Goal: Transaction & Acquisition: Purchase product/service

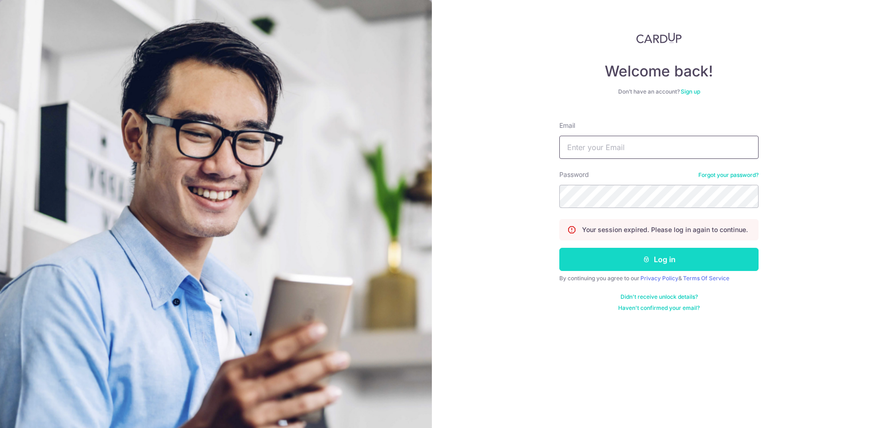
type input "carolchiakaile@gmail.com"
click at [604, 259] on button "Log in" at bounding box center [659, 259] width 199 height 23
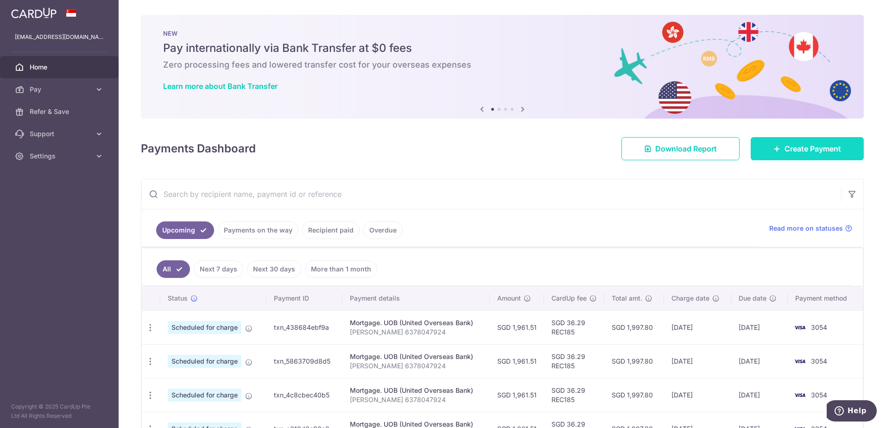
click at [785, 152] on span "Create Payment" at bounding box center [813, 148] width 57 height 11
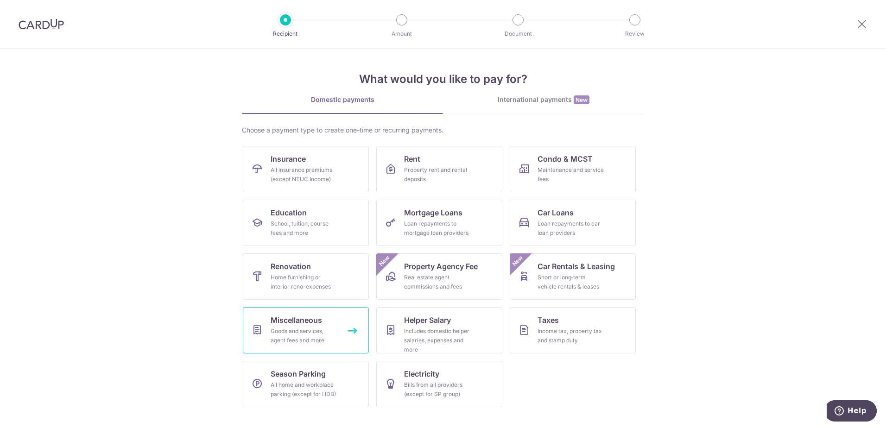
click at [318, 343] on div "Goods and services, agent fees and more" at bounding box center [304, 336] width 67 height 19
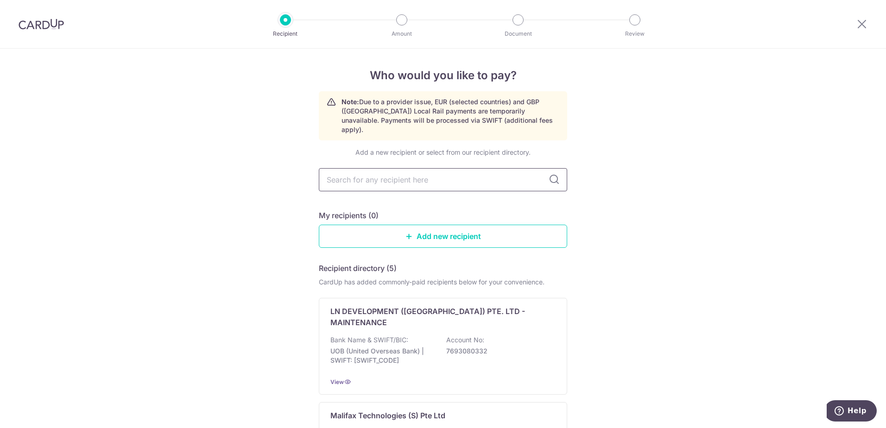
click at [464, 173] on input "text" at bounding box center [443, 179] width 248 height 23
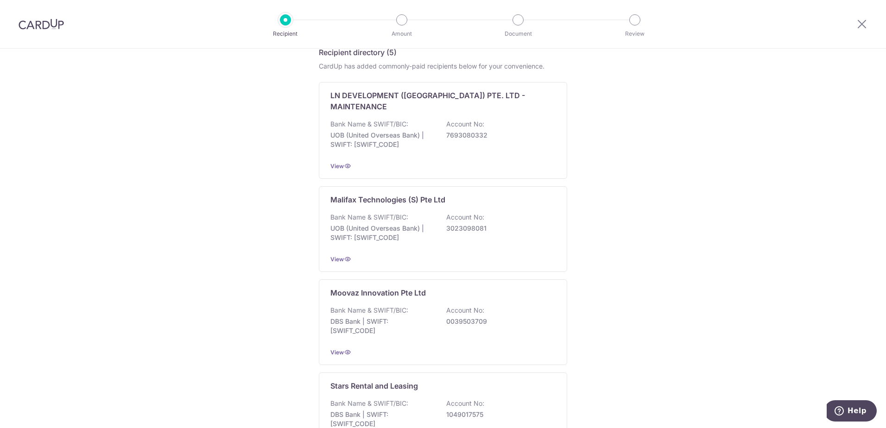
scroll to position [18, 0]
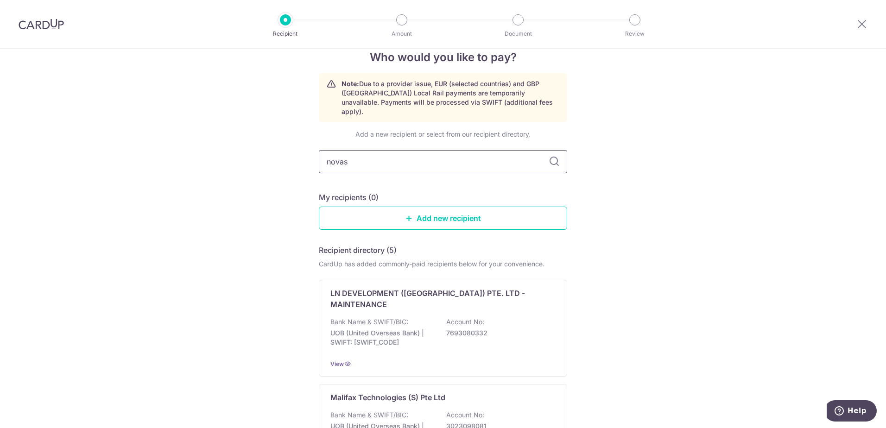
type input "novasi"
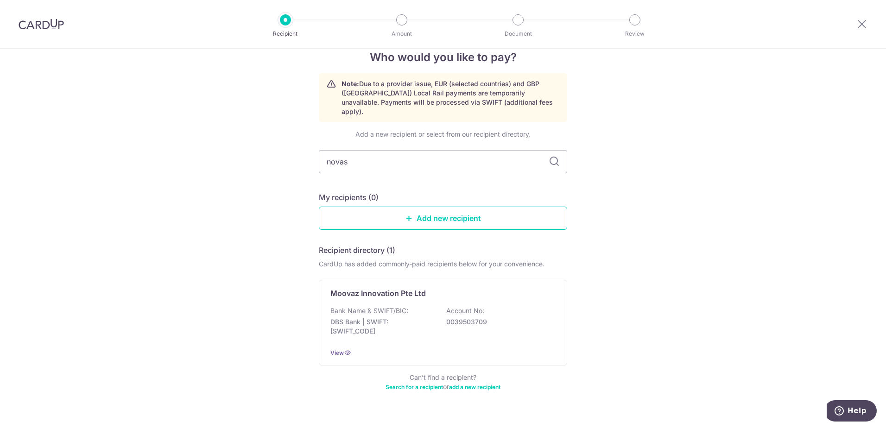
scroll to position [0, 0]
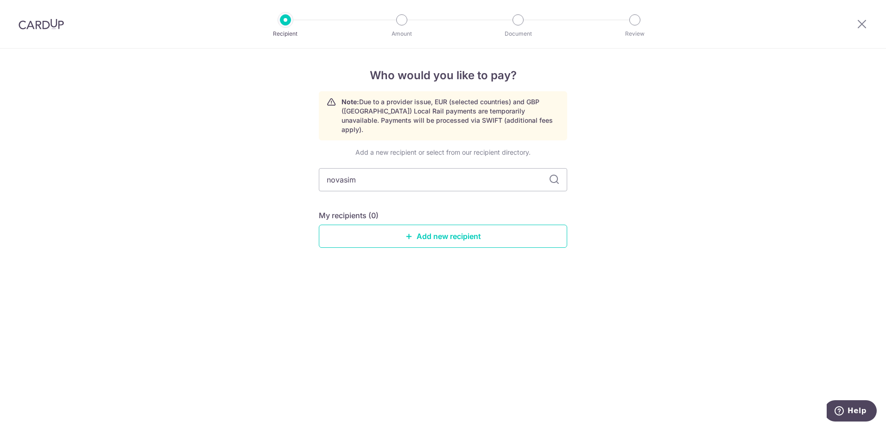
type input "novasims"
click at [555, 174] on icon at bounding box center [554, 179] width 11 height 11
click at [454, 225] on link "Add new recipient" at bounding box center [443, 236] width 248 height 23
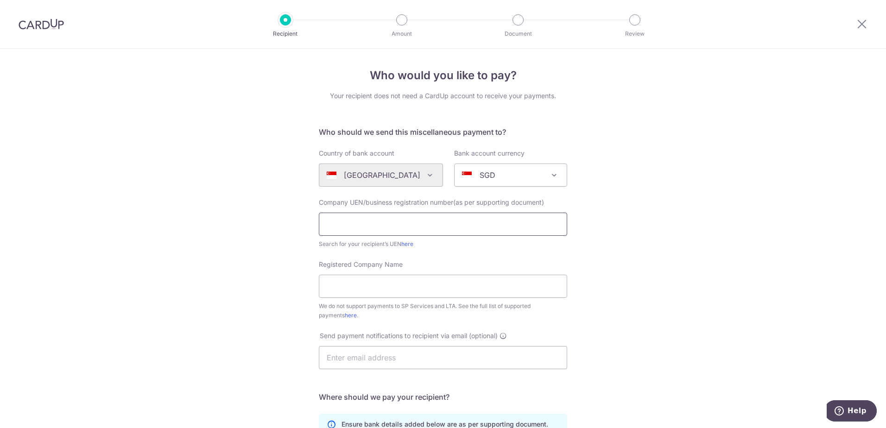
click at [460, 228] on input "text" at bounding box center [443, 224] width 248 height 23
click at [373, 227] on input "text" at bounding box center [443, 224] width 248 height 23
paste input "201912247D"
click at [325, 227] on input "201912247D" at bounding box center [443, 224] width 248 height 23
type input "201912247D"
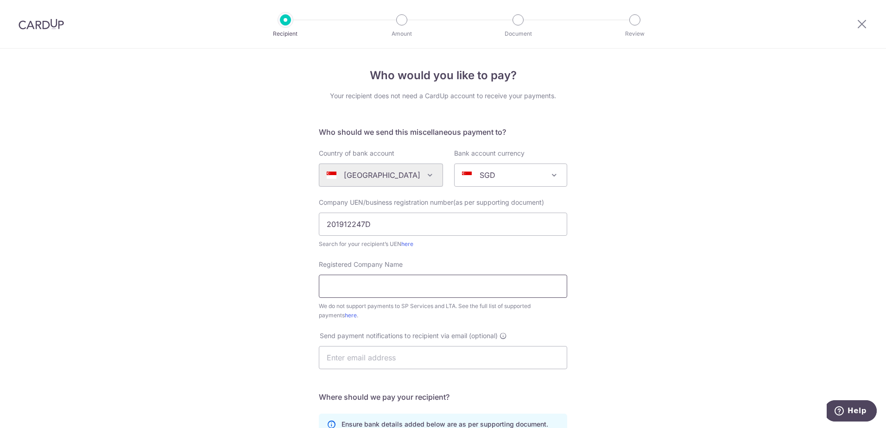
click at [374, 289] on input "Registered Company Name" at bounding box center [443, 286] width 248 height 23
paste input "NOVASIMS DEVELOPMENT PL - PENROSE MF A/C"
type input "NOVASIMS DEVELOPMENT PL - PENROSE MF A/C"
click at [617, 279] on div "Who would you like to pay? Your recipient does not need a CardUp account to rec…" at bounding box center [443, 336] width 886 height 575
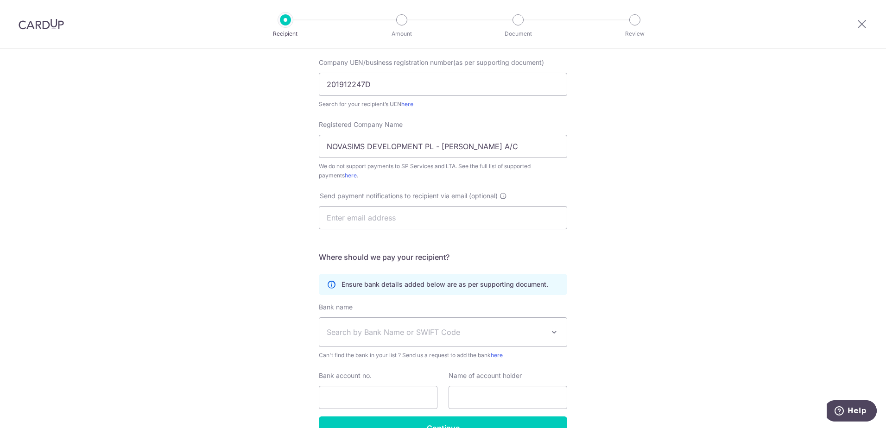
scroll to position [195, 0]
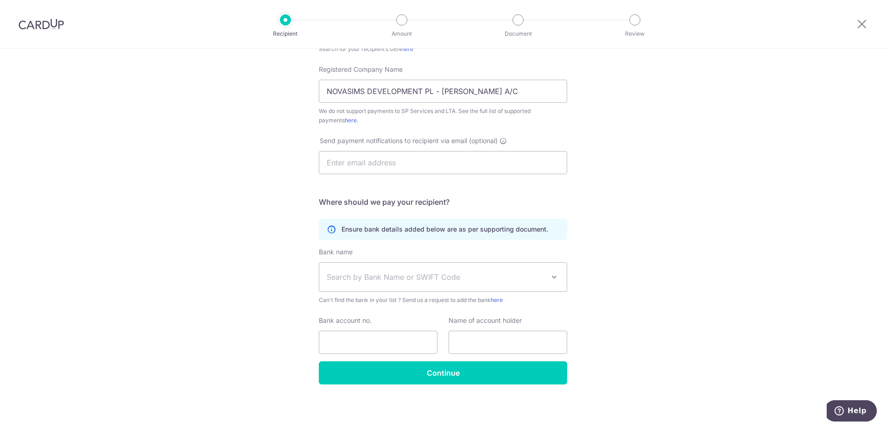
click at [395, 280] on span "Search by Bank Name or SWIFT Code" at bounding box center [436, 277] width 218 height 11
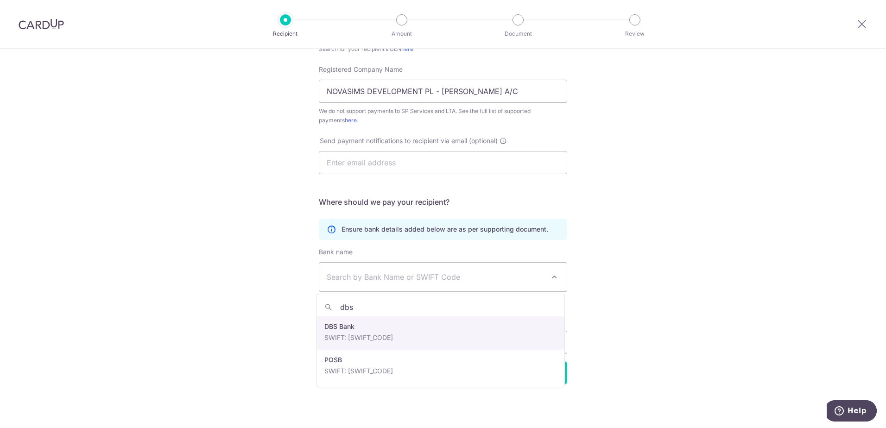
type input "dbs"
select select "6"
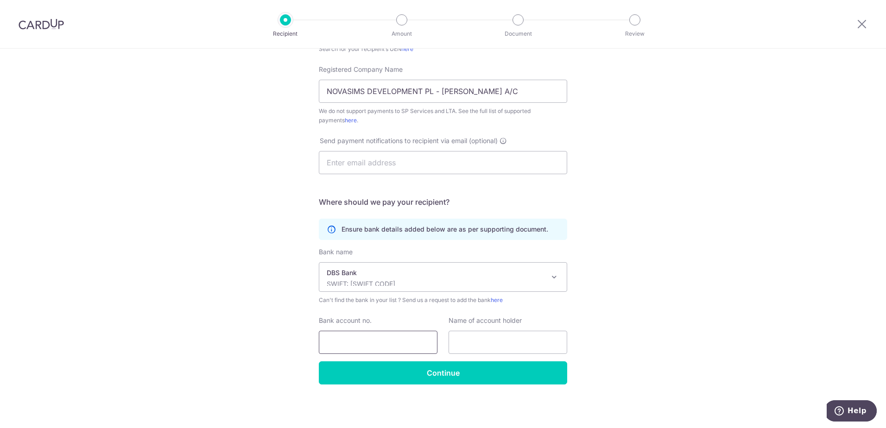
click at [379, 337] on input "Bank account no." at bounding box center [378, 342] width 119 height 23
type input "0721215950"
click at [486, 339] on input "text" at bounding box center [508, 342] width 119 height 23
click at [508, 340] on input "text" at bounding box center [508, 342] width 119 height 23
paste input "NOVASIMS DEVELOPMENT PL - PENROSE MF A/C"
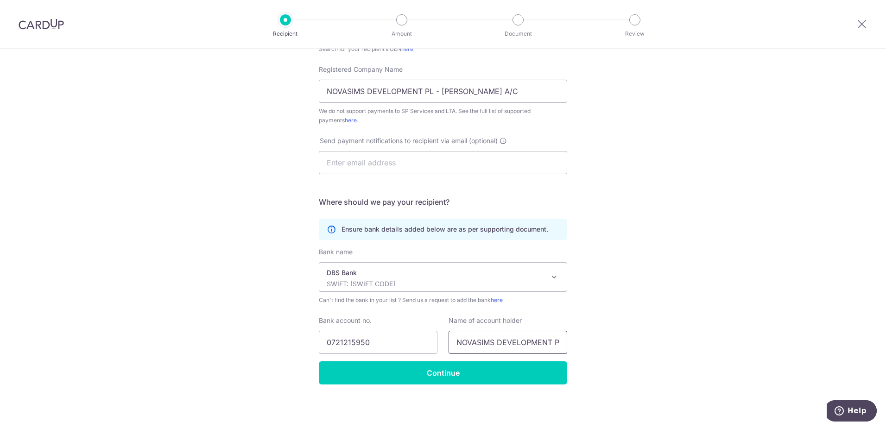
scroll to position [0, 75]
type input "NOVASIMS DEVELOPMENT PL - PENROSE MF A/C"
click at [603, 333] on div "Who would you like to pay? Your recipient does not need a CardUp account to rec…" at bounding box center [443, 141] width 886 height 575
click at [394, 164] on input "text" at bounding box center [443, 162] width 248 height 23
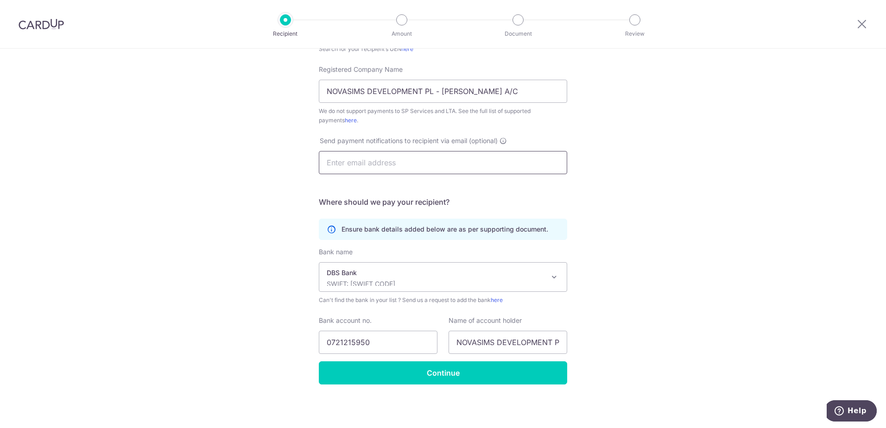
paste input "accounts@kingston.com.sg"
type input "accounts@kingston.com.sg"
click at [274, 172] on div "Who would you like to pay? Your recipient does not need a CardUp account to rec…" at bounding box center [443, 141] width 886 height 575
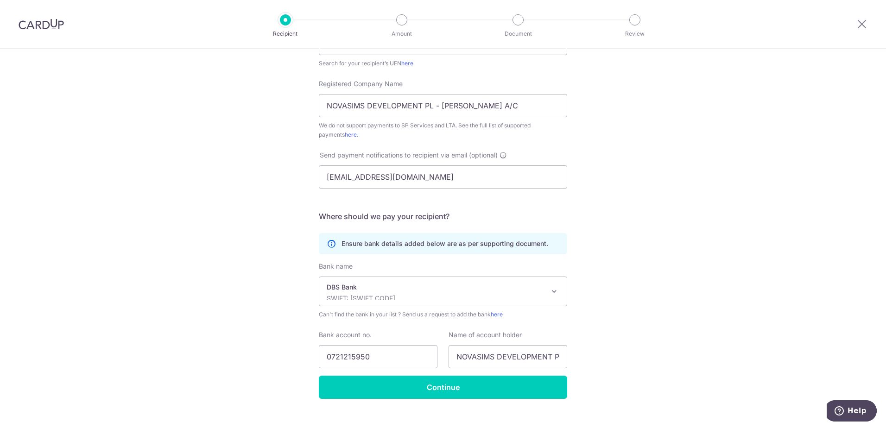
scroll to position [195, 0]
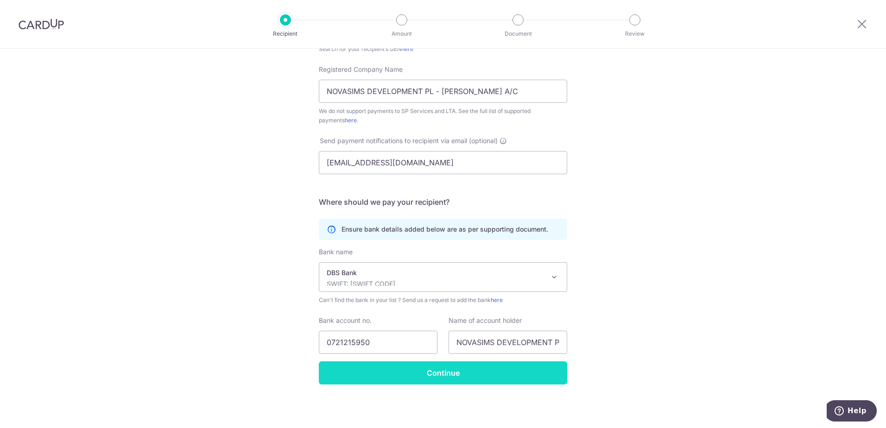
click at [412, 373] on input "Continue" at bounding box center [443, 373] width 248 height 23
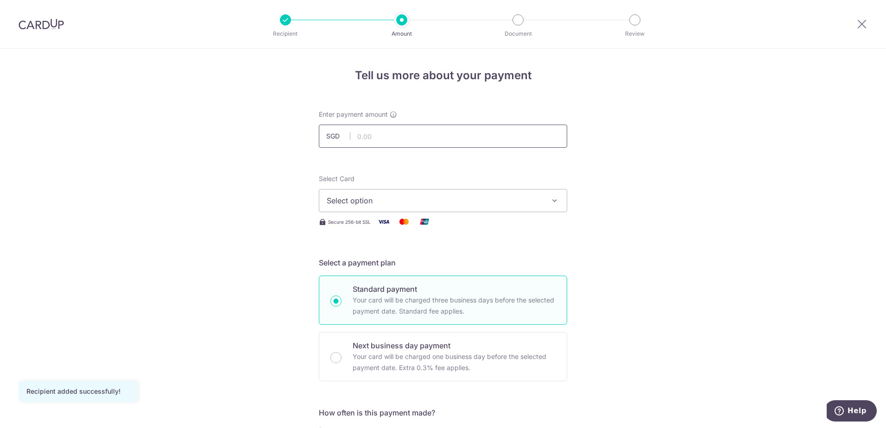
click at [372, 130] on input "text" at bounding box center [443, 136] width 248 height 23
click at [405, 202] on span "Select option" at bounding box center [435, 200] width 216 height 11
click at [406, 265] on span "**** 3054" at bounding box center [443, 266] width 233 height 11
click at [420, 133] on input "text" at bounding box center [443, 136] width 248 height 23
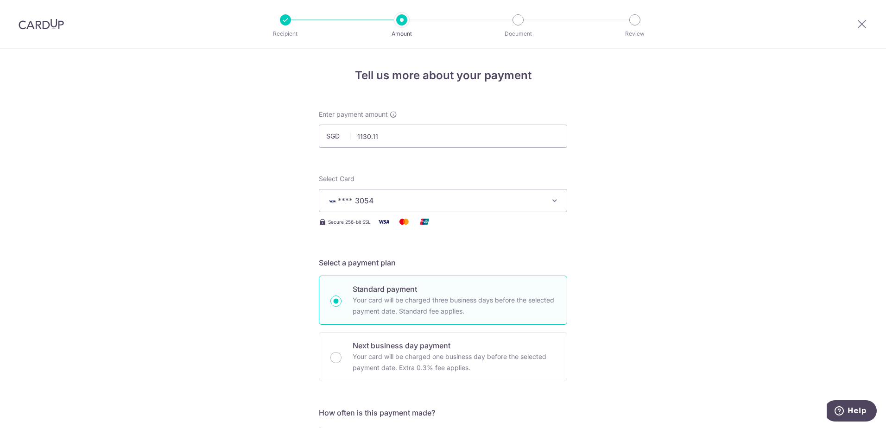
type input "1,130.11"
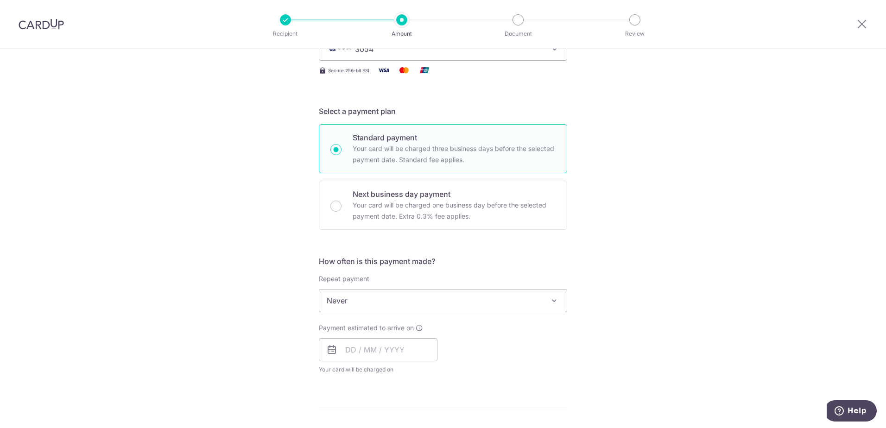
scroll to position [154, 0]
click at [378, 299] on span "Never" at bounding box center [443, 298] width 248 height 22
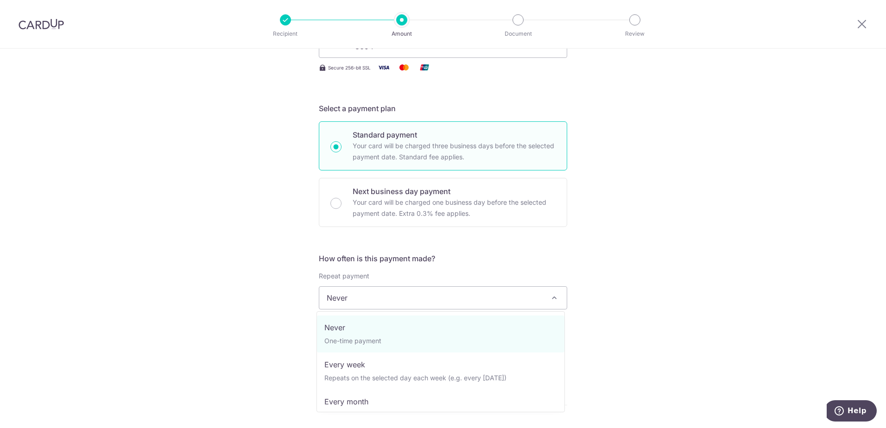
click at [378, 299] on span "Never" at bounding box center [443, 298] width 248 height 22
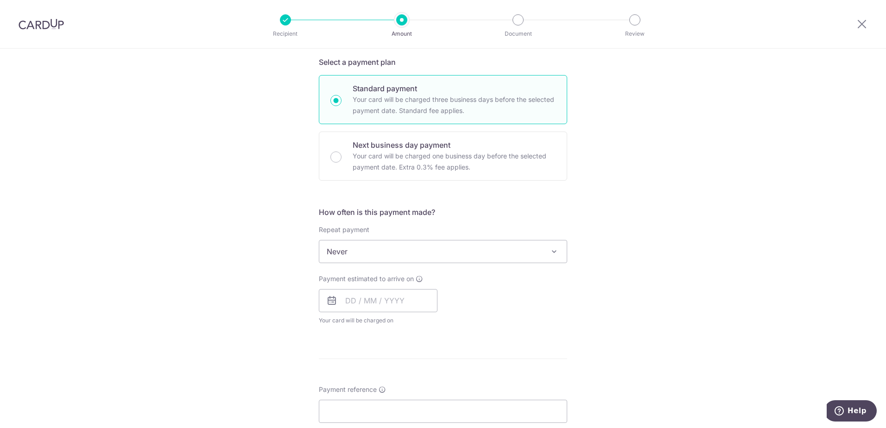
scroll to position [232, 0]
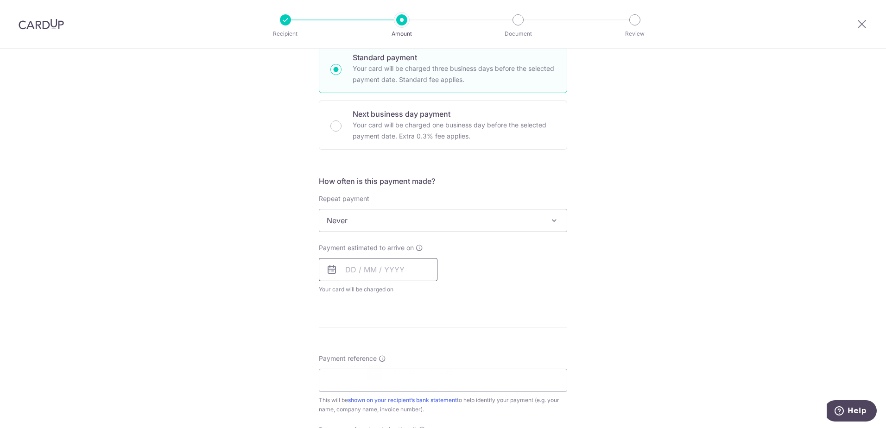
click at [363, 265] on input "text" at bounding box center [378, 269] width 119 height 23
click at [353, 407] on link "27" at bounding box center [356, 409] width 15 height 15
type input "[DATE]"
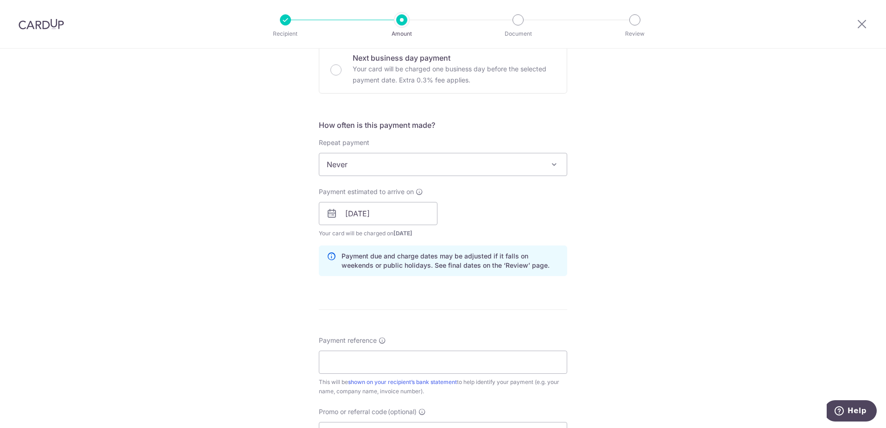
scroll to position [309, 0]
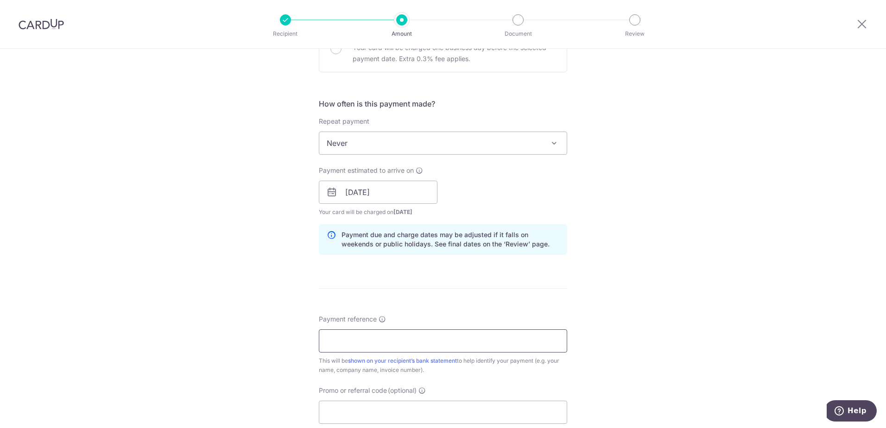
click at [375, 337] on input "Payment reference" at bounding box center [443, 341] width 248 height 23
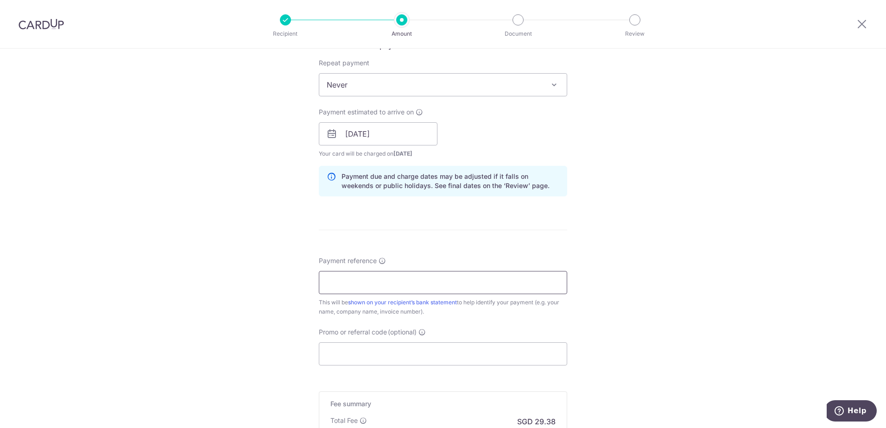
scroll to position [386, 0]
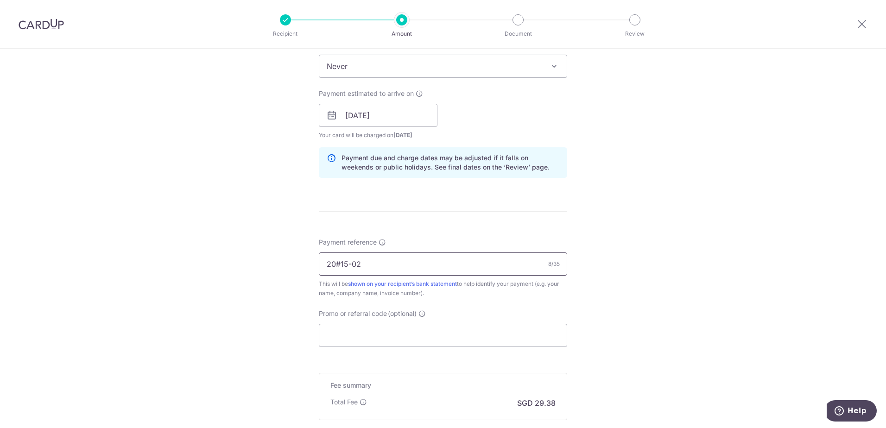
type input "20#15-02"
click at [223, 224] on div "Tell us more about your payment Enter payment amount SGD 1,130.11 1130.11 Recip…" at bounding box center [443, 101] width 886 height 877
click at [392, 113] on input "[DATE]" at bounding box center [378, 115] width 119 height 23
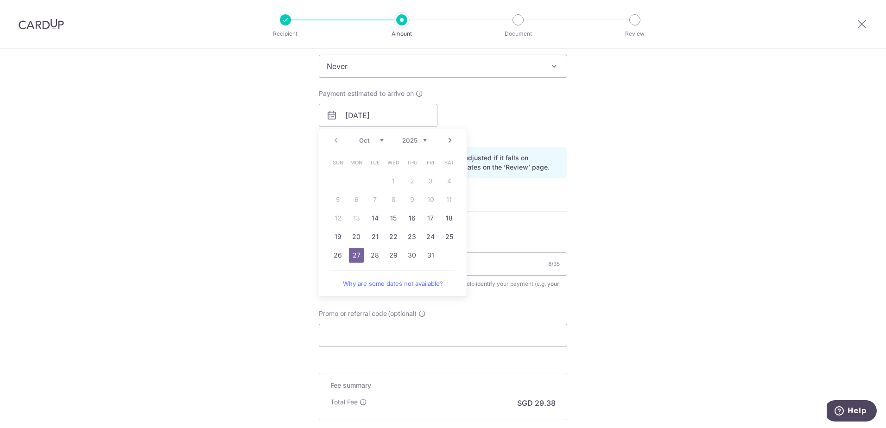
click at [353, 253] on link "27" at bounding box center [356, 255] width 15 height 15
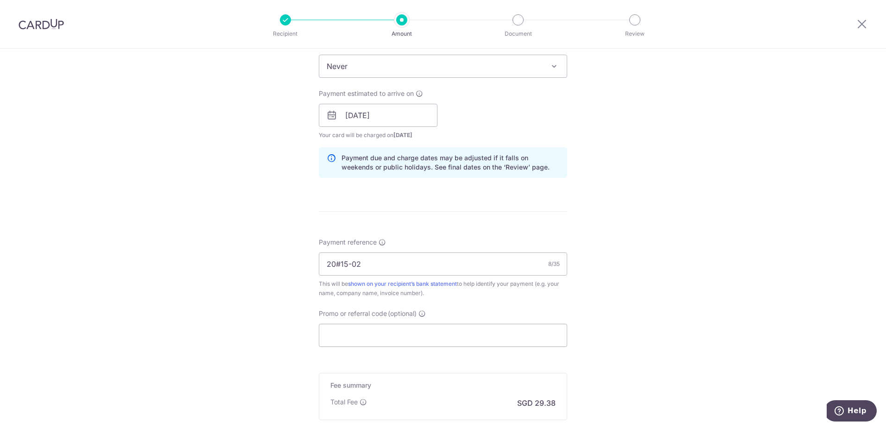
click at [638, 308] on div "Tell us more about your payment Enter payment amount SGD 1,130.11 1130.11 Recip…" at bounding box center [443, 101] width 886 height 877
click at [274, 228] on div "Tell us more about your payment Enter payment amount SGD 1,130.11 1130.11 Recip…" at bounding box center [443, 101] width 886 height 877
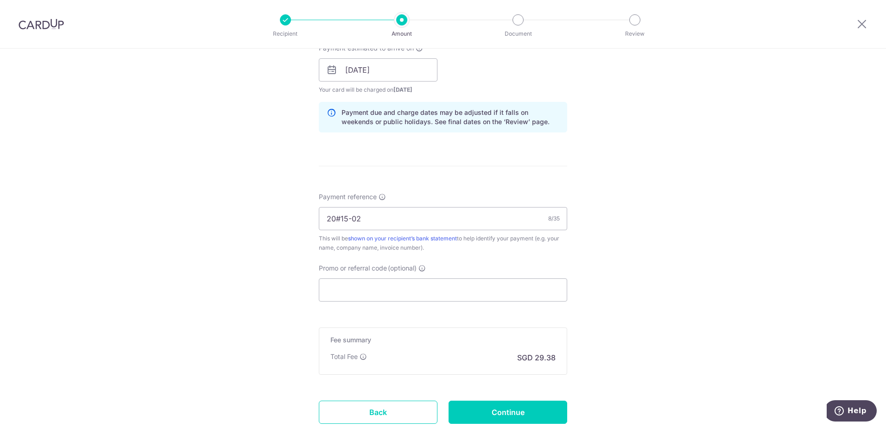
scroll to position [464, 0]
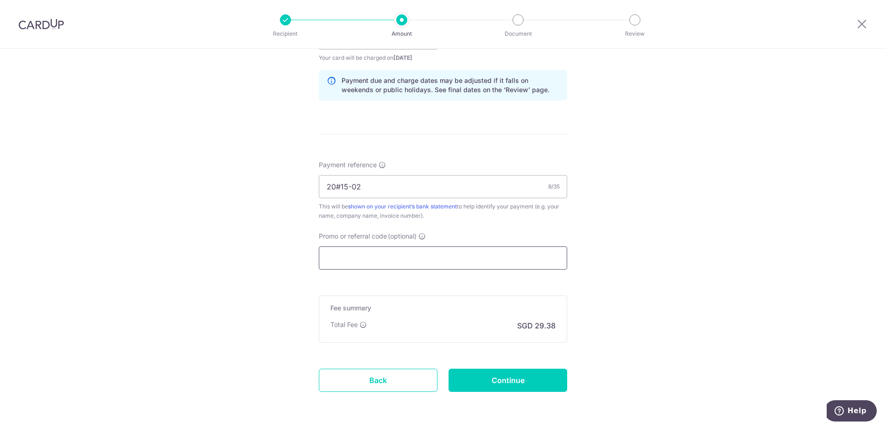
click at [394, 253] on input "Promo or referral code (optional)" at bounding box center [443, 258] width 248 height 23
paste input "OFF225"
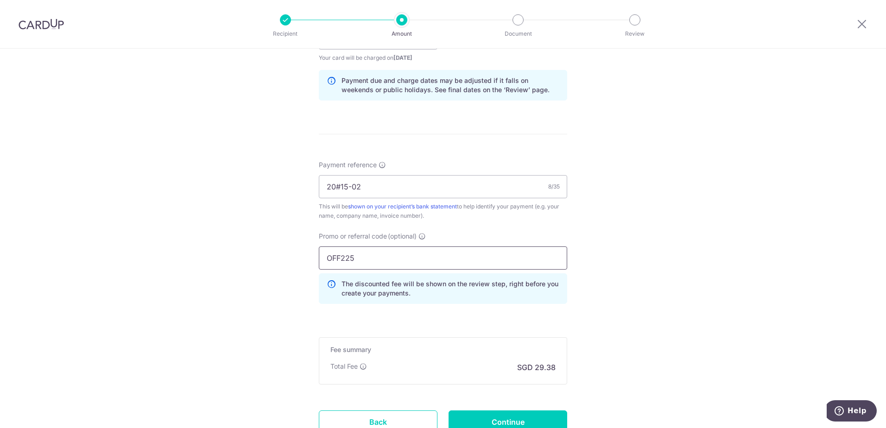
type input "OFF225"
click at [645, 319] on div "Tell us more about your payment Enter payment amount SGD 1,130.11 1130.11 Recip…" at bounding box center [443, 44] width 886 height 918
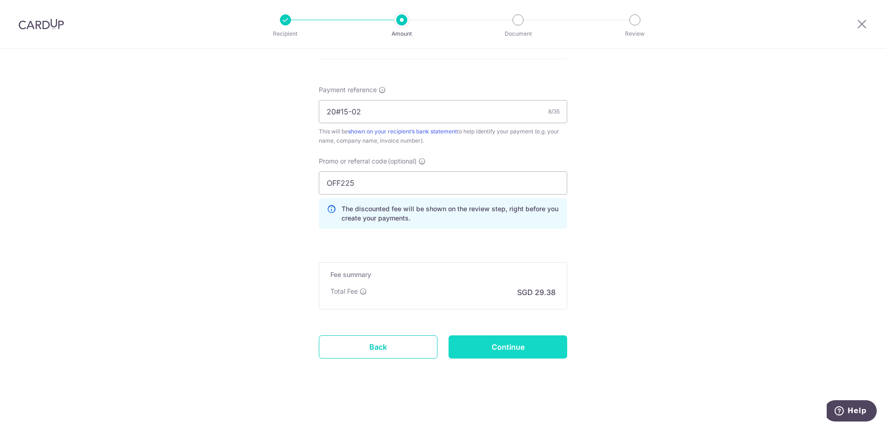
click at [529, 349] on input "Continue" at bounding box center [508, 347] width 119 height 23
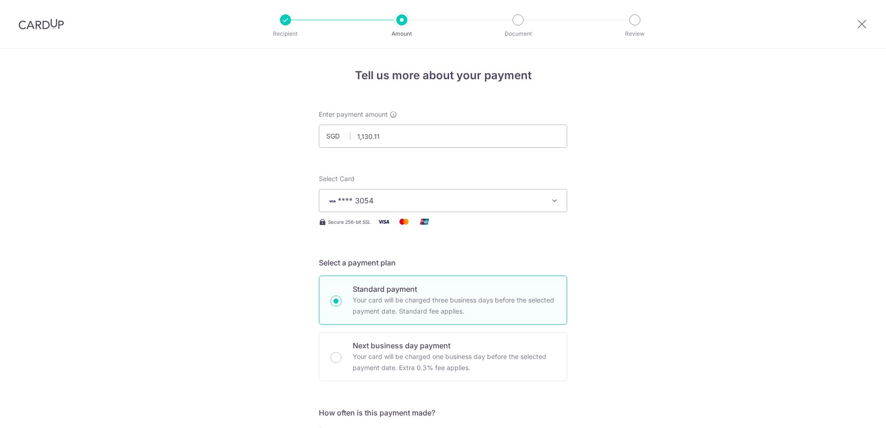
scroll to position [552, 0]
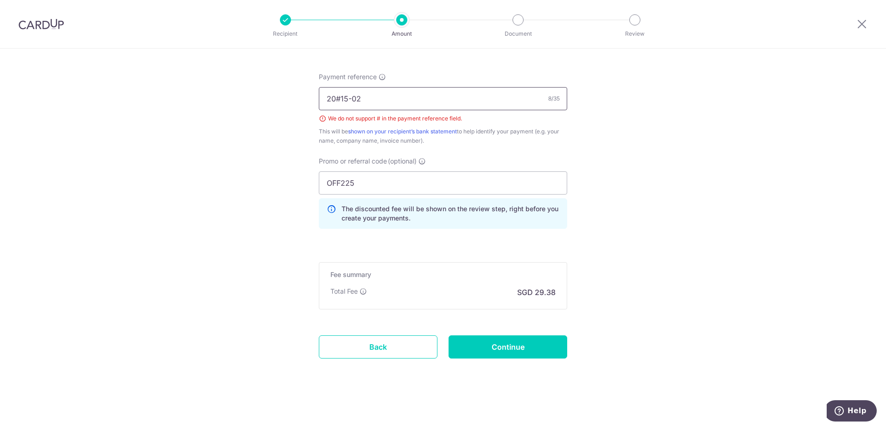
click at [337, 94] on input "20#15-02" at bounding box center [443, 98] width 248 height 23
click at [325, 102] on input "20 15-02" at bounding box center [443, 98] width 248 height 23
type input "20 15-02"
click at [481, 345] on input "Continue" at bounding box center [508, 347] width 119 height 23
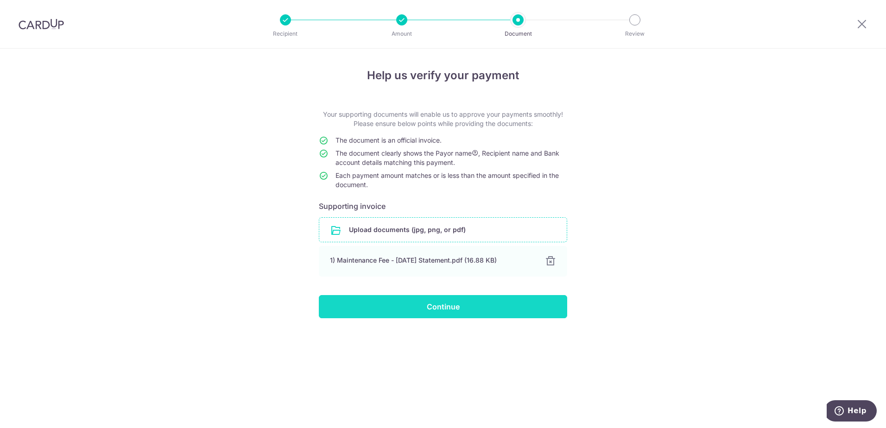
click at [410, 310] on input "Continue" at bounding box center [443, 306] width 248 height 23
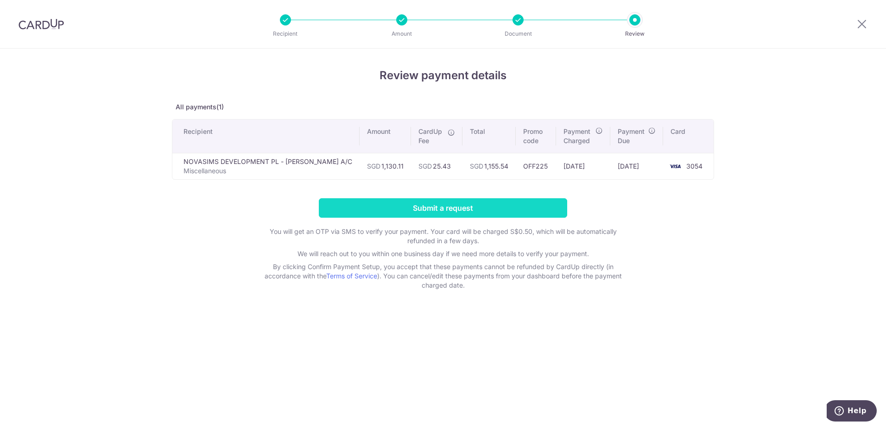
click at [440, 205] on input "Submit a request" at bounding box center [443, 207] width 248 height 19
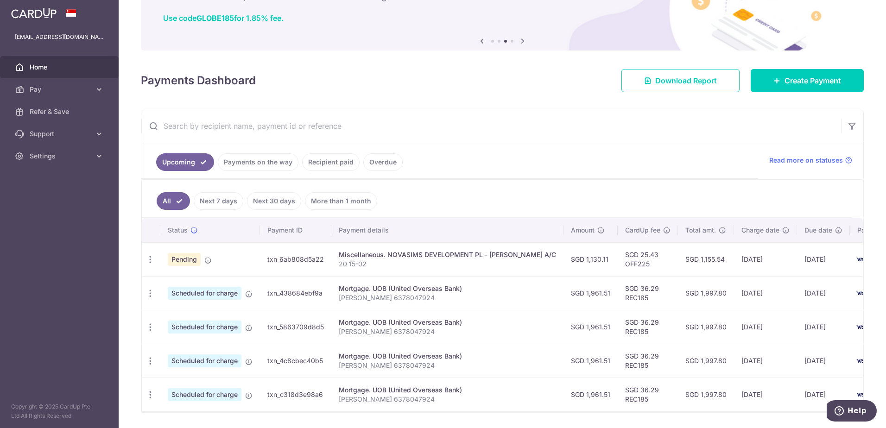
scroll to position [102, 0]
